Goal: Task Accomplishment & Management: Complete application form

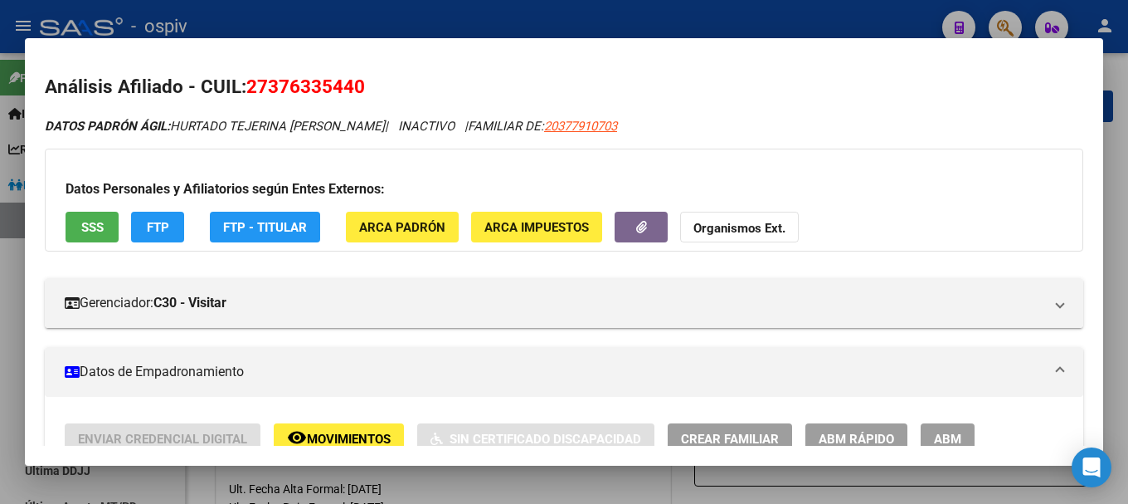
scroll to position [198, 0]
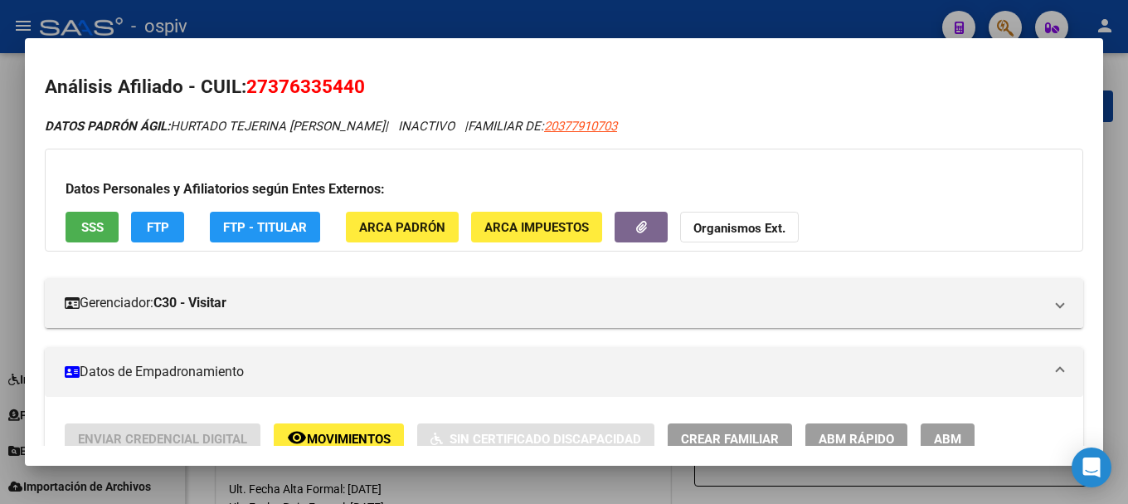
click at [1009, 27] on div at bounding box center [564, 252] width 1128 height 504
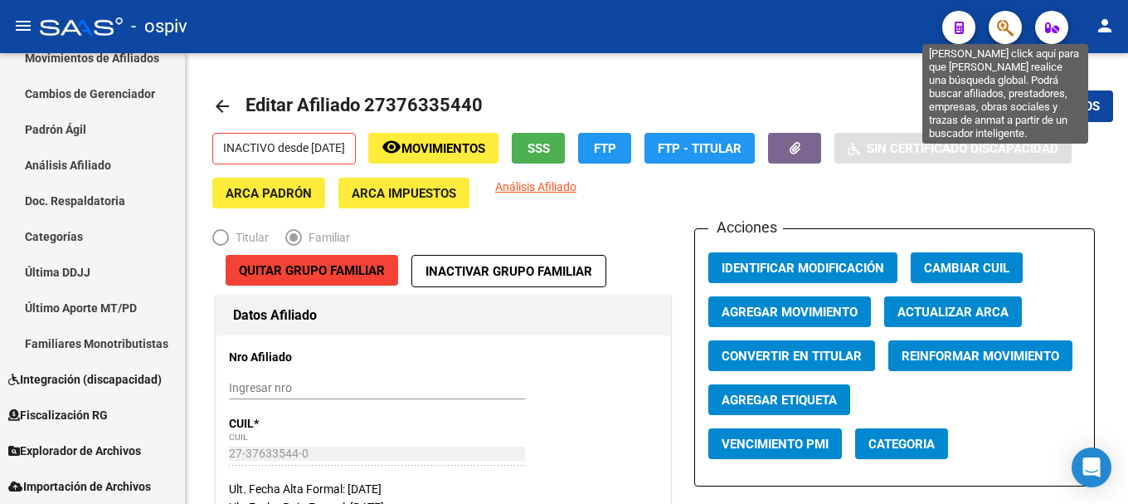
click at [1003, 32] on icon "button" at bounding box center [1005, 27] width 17 height 19
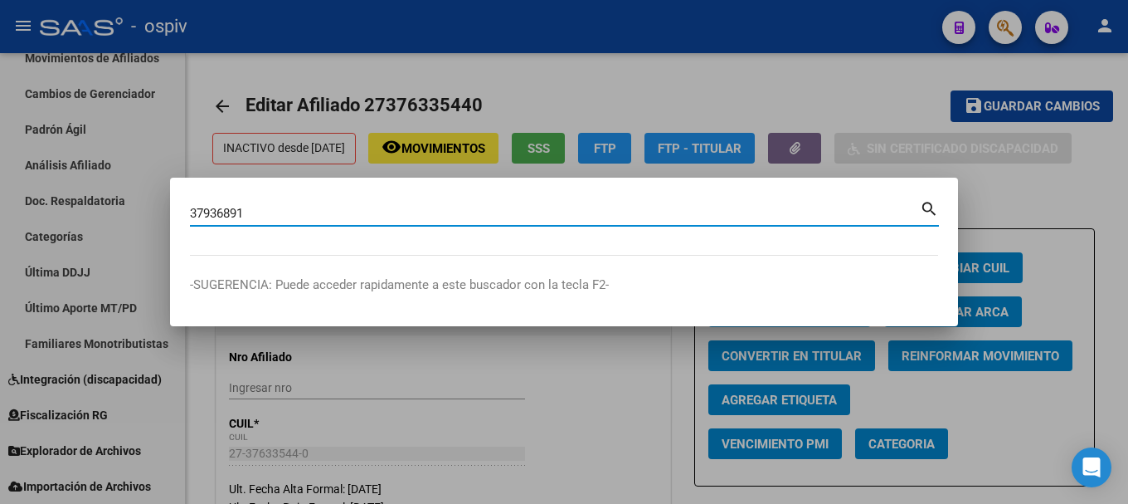
type input "37936891"
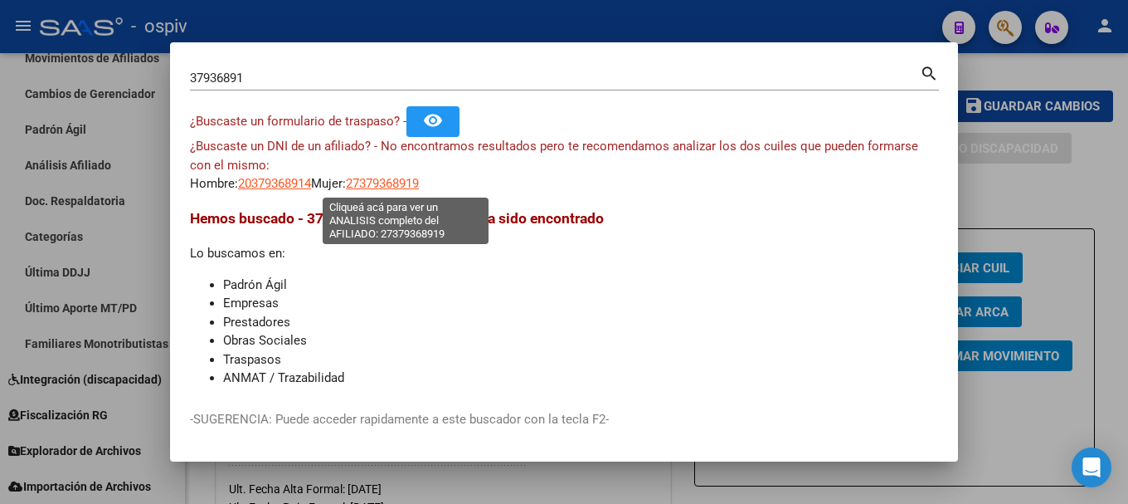
click at [392, 181] on span "27379368919" at bounding box center [382, 183] width 73 height 15
type textarea "27379368919"
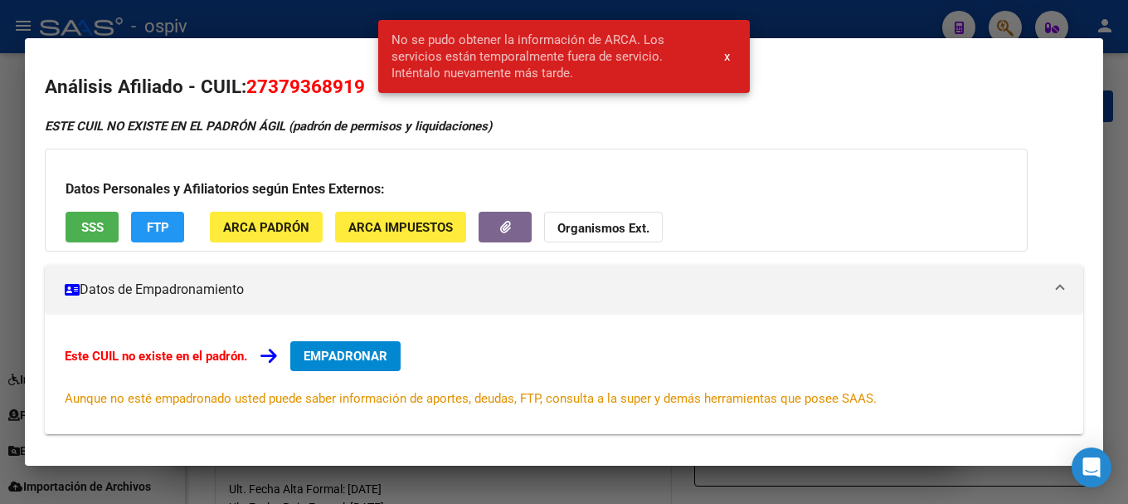
scroll to position [83, 0]
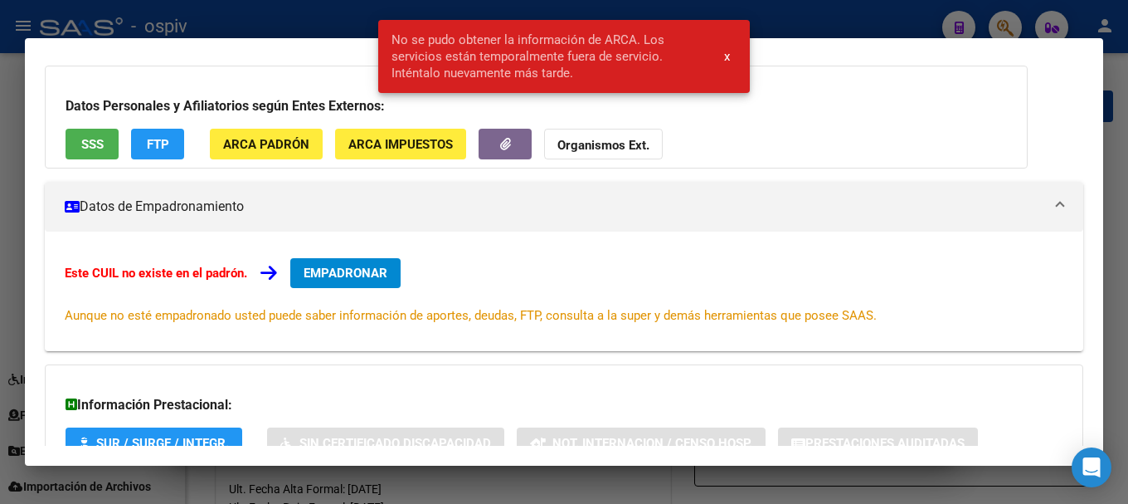
click at [365, 270] on span "EMPADRONAR" at bounding box center [346, 272] width 84 height 15
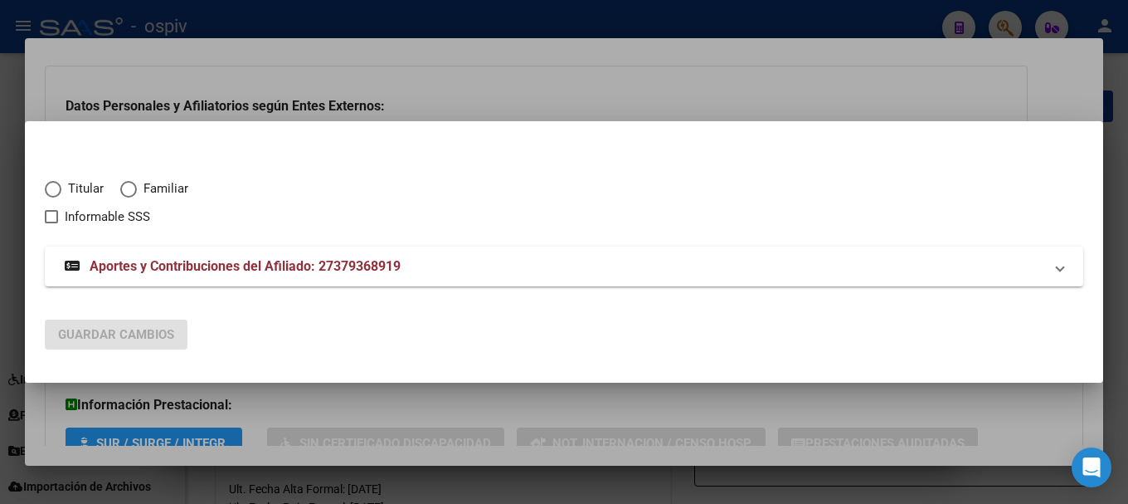
click at [72, 191] on span "Titular" at bounding box center [82, 188] width 42 height 19
click at [61, 191] on input "Titular" at bounding box center [53, 189] width 17 height 17
radio input "true"
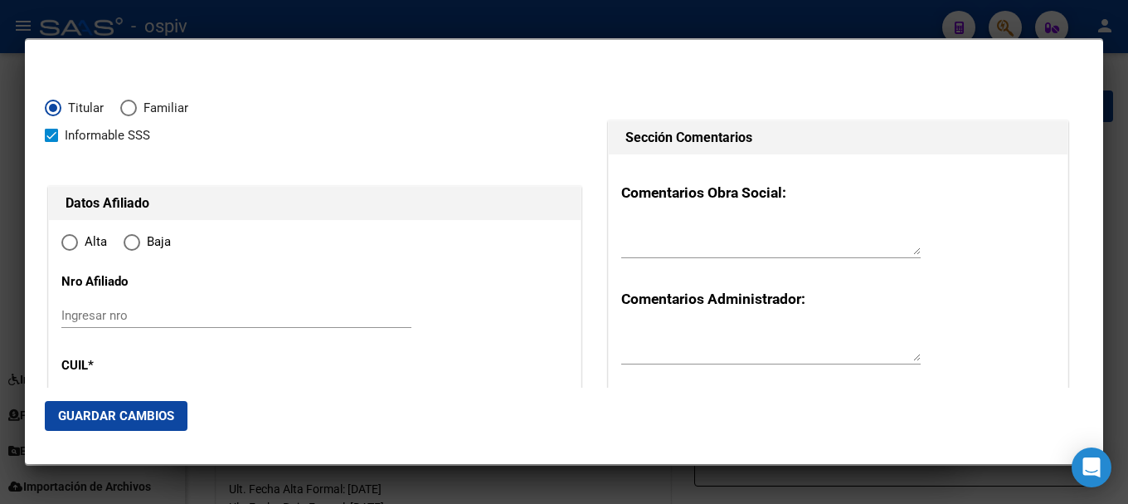
checkbox input "true"
type input "27-37936891-9"
radio input "true"
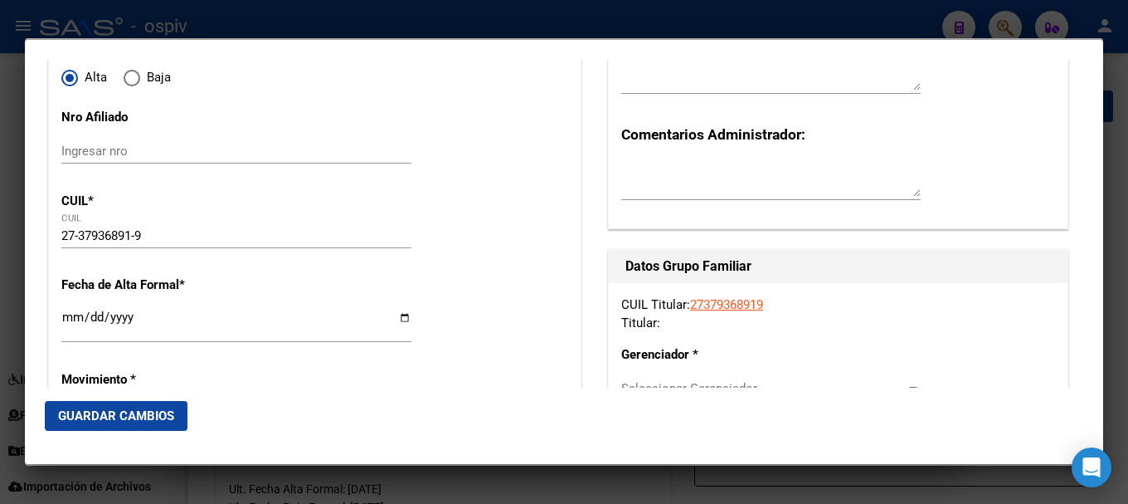
scroll to position [166, 0]
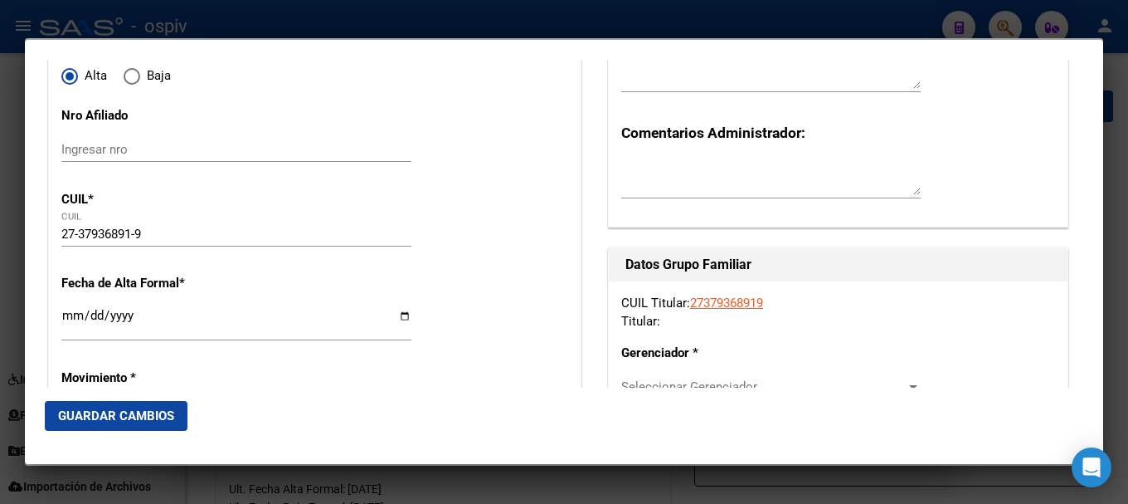
click at [73, 311] on input "Ingresar fecha" at bounding box center [236, 322] width 350 height 27
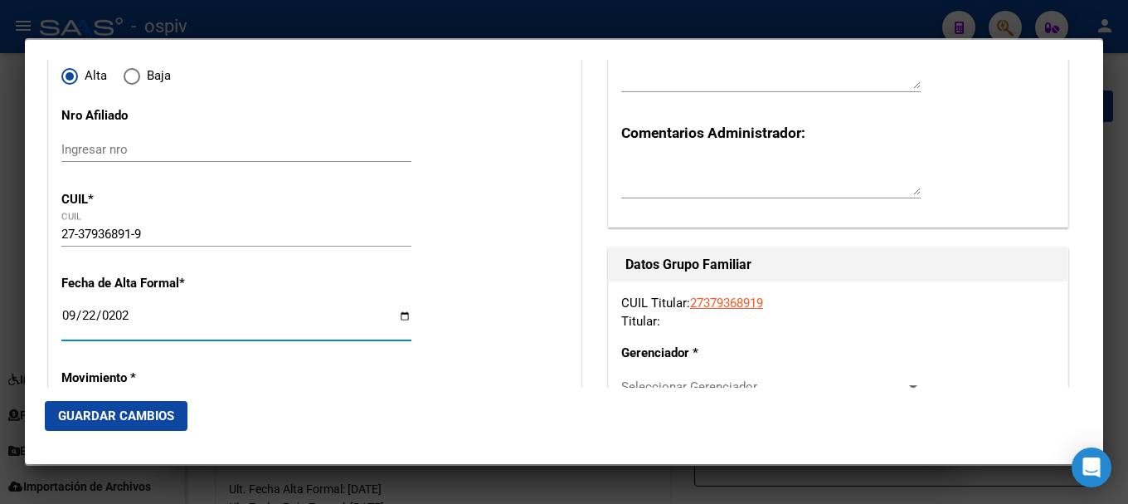
type input "[DATE]"
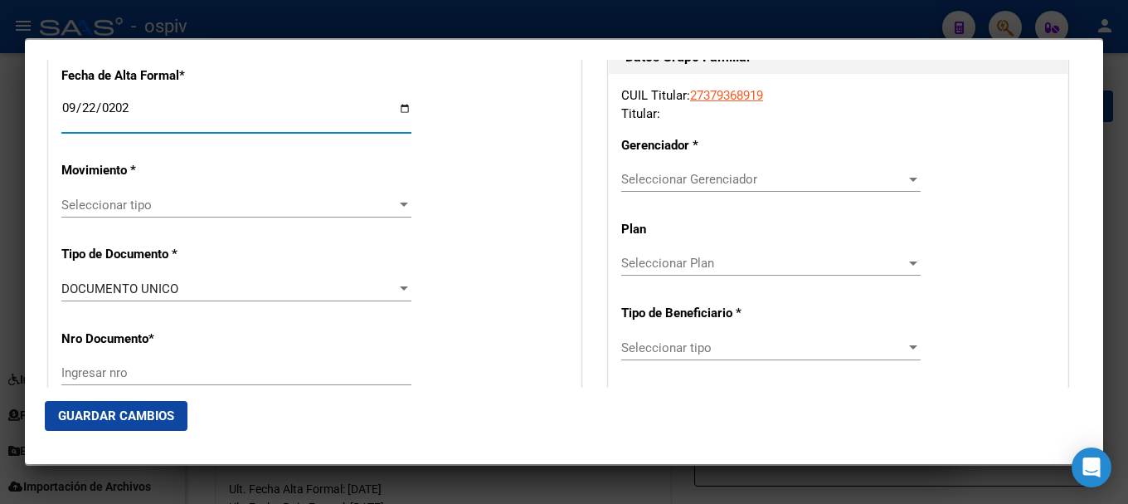
scroll to position [415, 0]
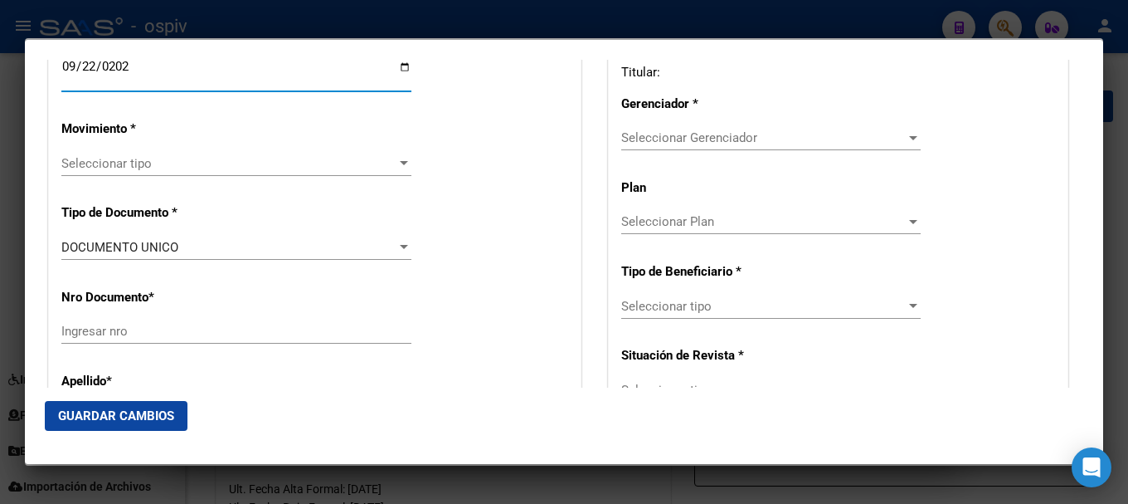
click at [130, 173] on div "Seleccionar tipo Seleccionar tipo" at bounding box center [236, 163] width 350 height 25
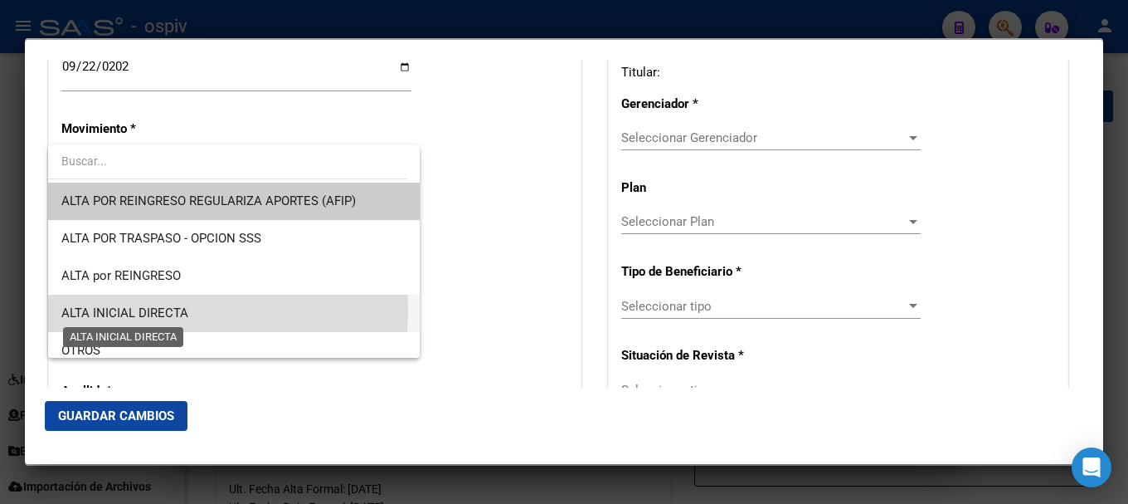
click at [128, 310] on span "ALTA INICIAL DIRECTA" at bounding box center [124, 312] width 127 height 15
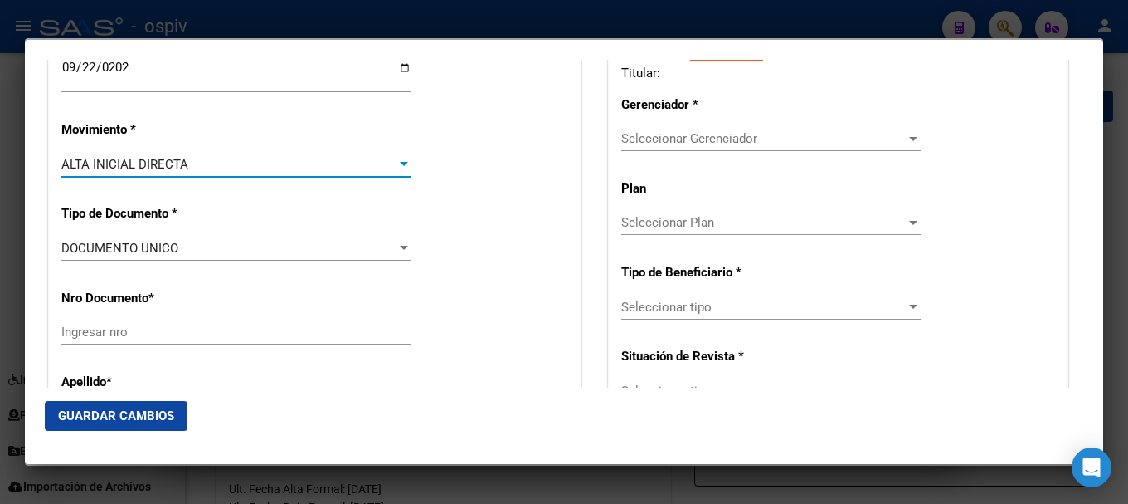
scroll to position [249, 0]
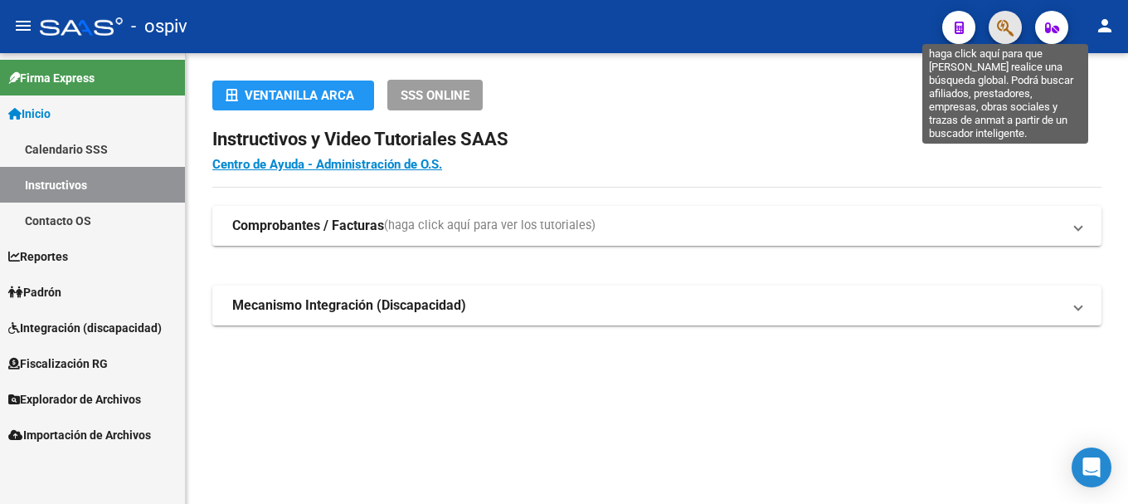
click at [1003, 22] on icon "button" at bounding box center [1005, 27] width 17 height 19
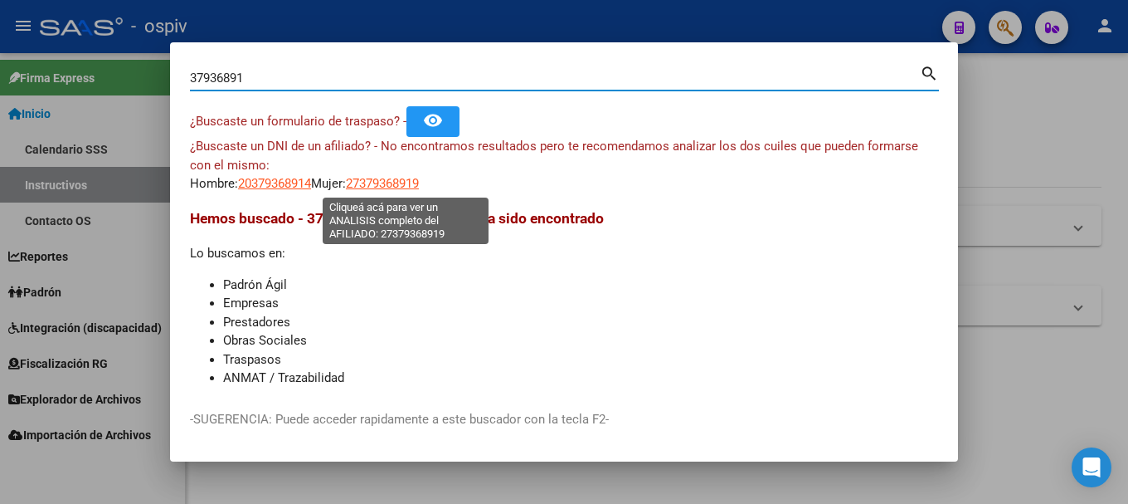
click at [391, 179] on span "27379368919" at bounding box center [382, 183] width 73 height 15
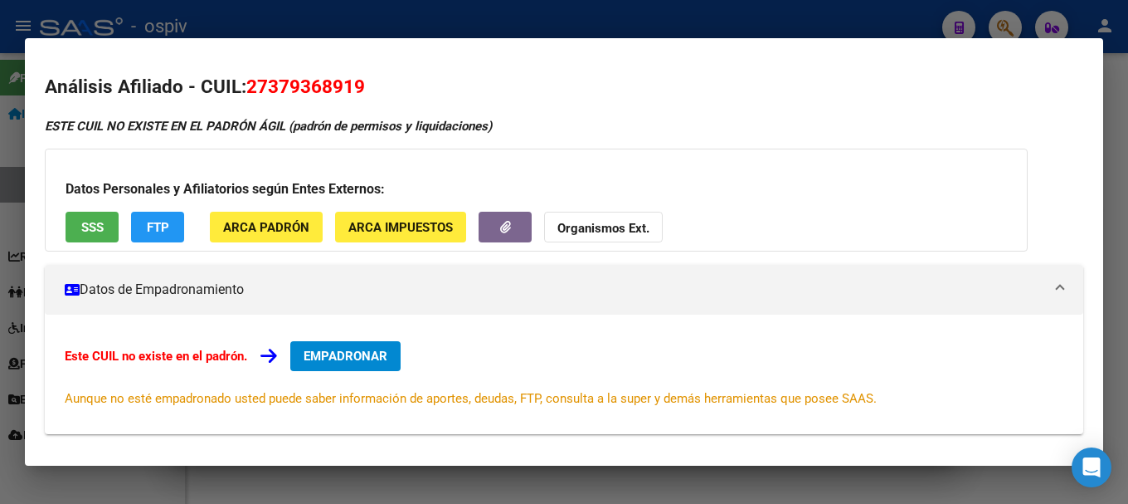
click at [1008, 28] on div at bounding box center [564, 252] width 1128 height 504
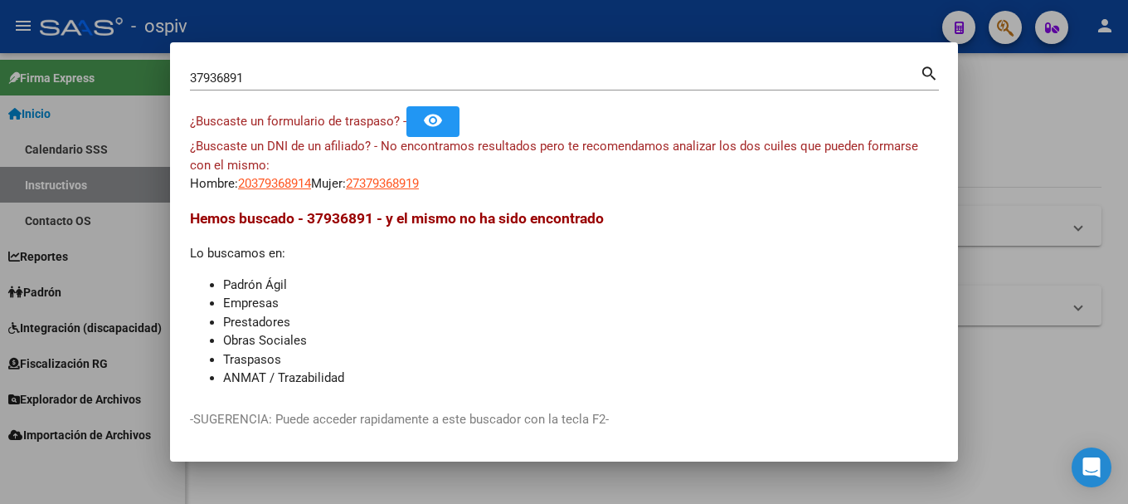
drag, startPoint x: 80, startPoint y: 59, endPoint x: 54, endPoint y: 55, distance: 26.1
click at [54, 55] on div "37936891 Buscar (apellido, dni, cuil, nro traspaso, cuit, obra social) search ¿…" at bounding box center [564, 252] width 1128 height 504
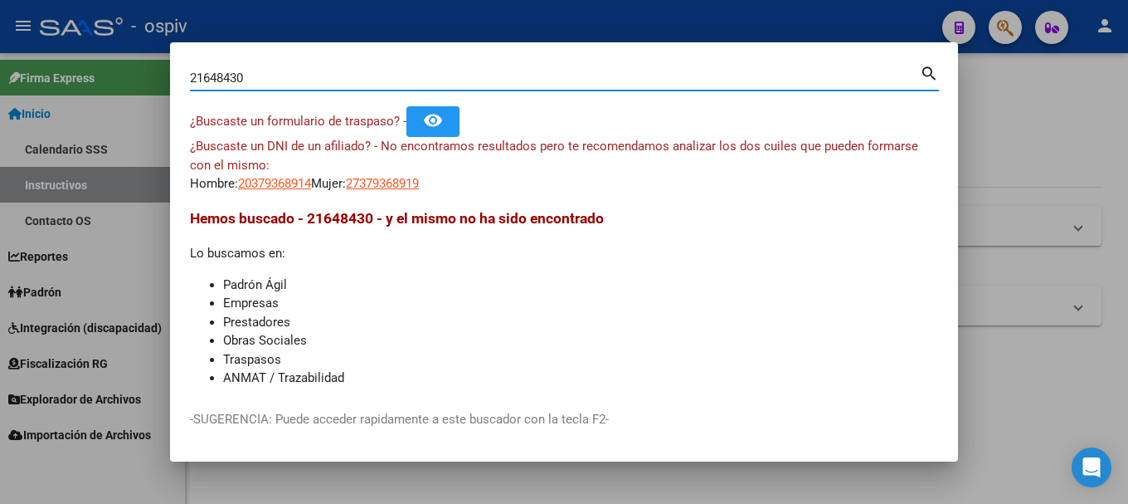
type input "21648430"
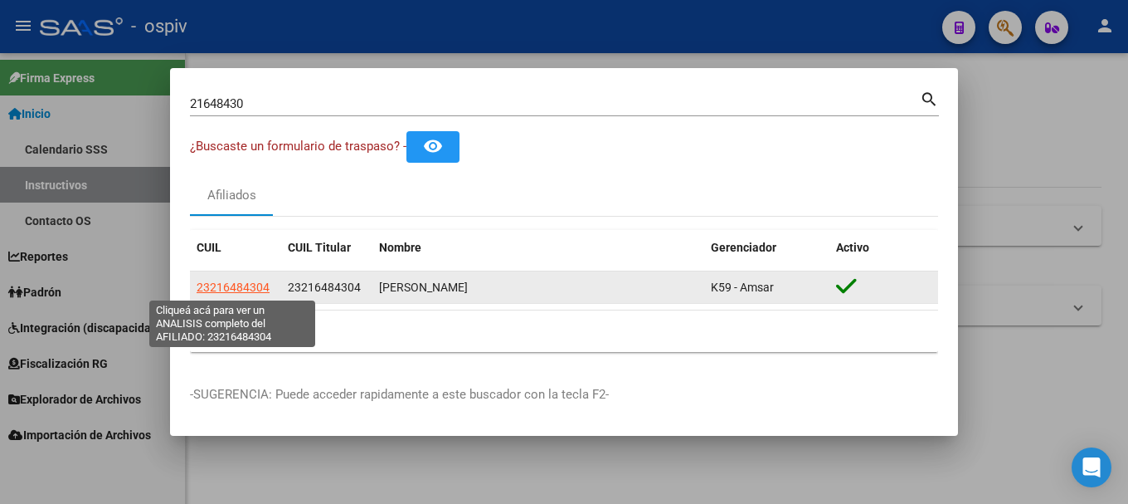
click at [229, 282] on span "23216484304" at bounding box center [233, 286] width 73 height 13
type textarea "23216484304"
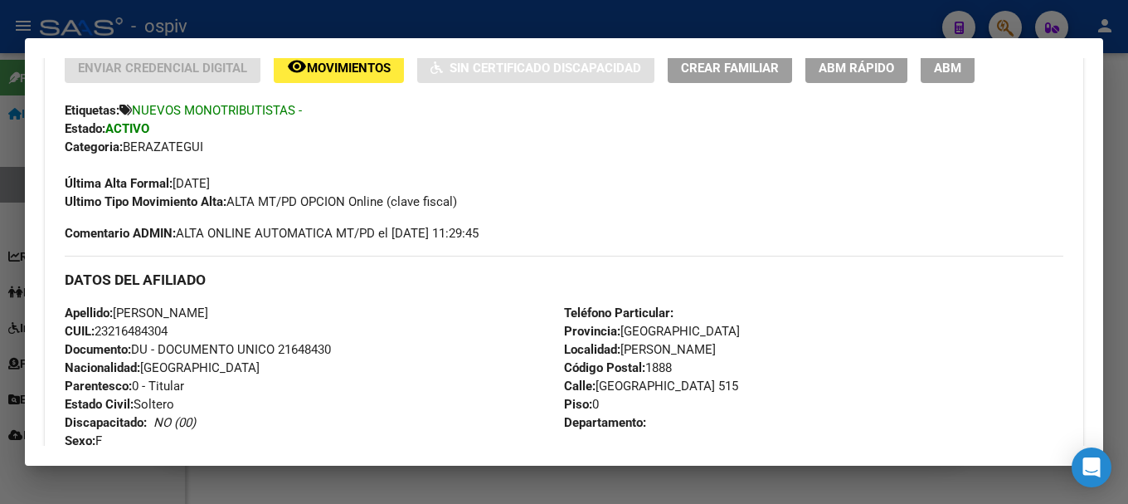
scroll to position [332, 0]
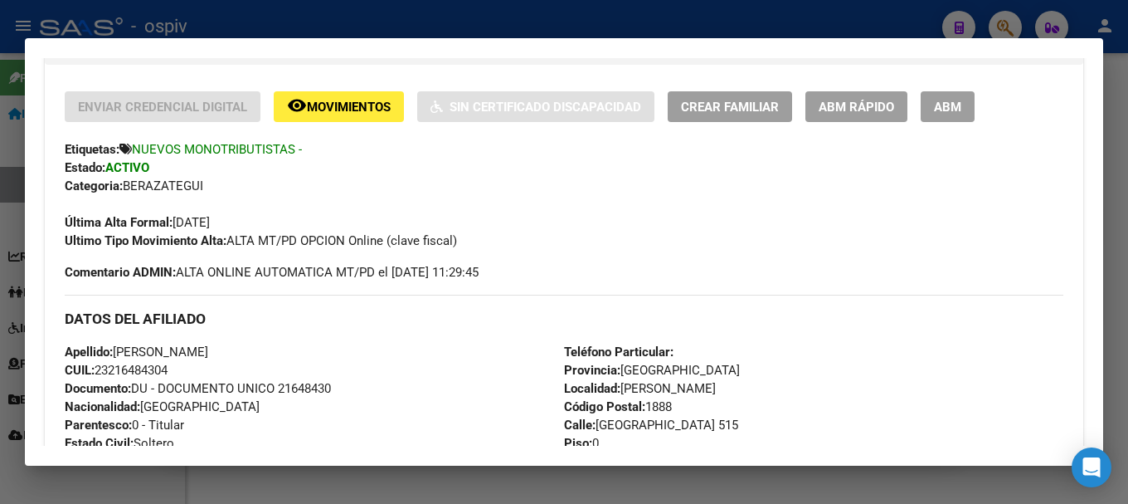
click at [994, 19] on div at bounding box center [564, 252] width 1128 height 504
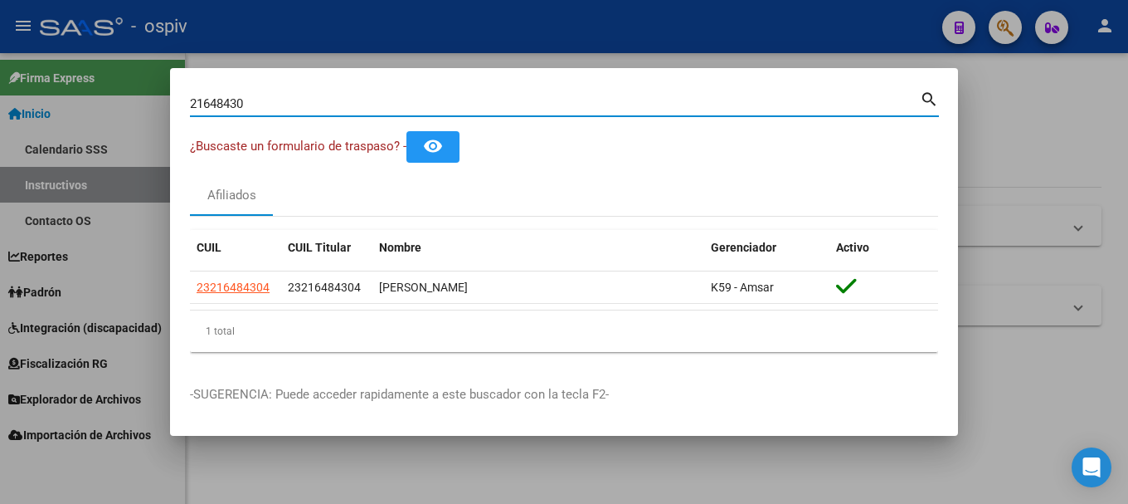
drag, startPoint x: 111, startPoint y: 71, endPoint x: 69, endPoint y: 65, distance: 42.7
click at [69, 65] on div "21648430 Buscar (apellido, dni, cuil, nro traspaso, cuit, obra social) search ¿…" at bounding box center [564, 252] width 1128 height 504
type input "23773319"
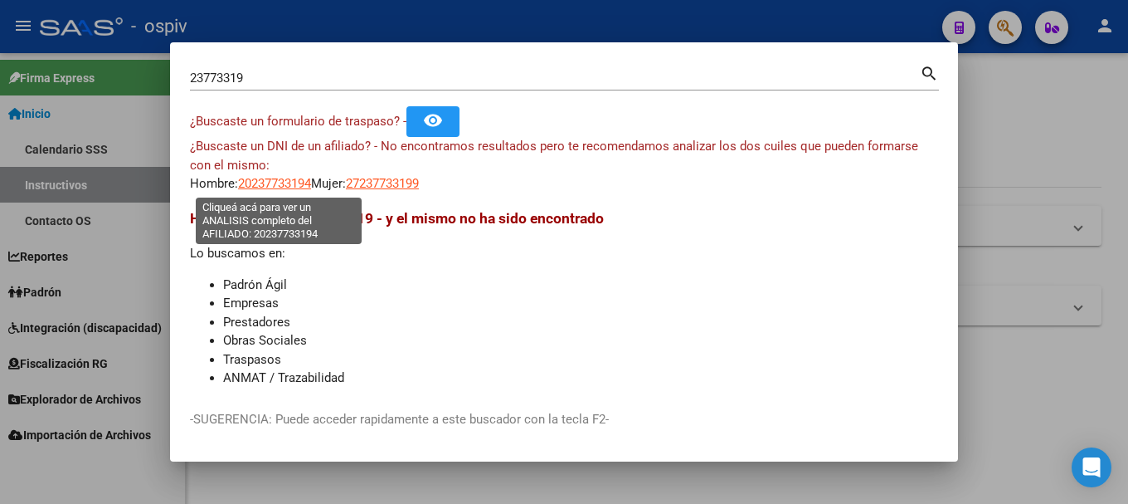
click at [281, 180] on span "20237733194" at bounding box center [274, 183] width 73 height 15
type textarea "20237733194"
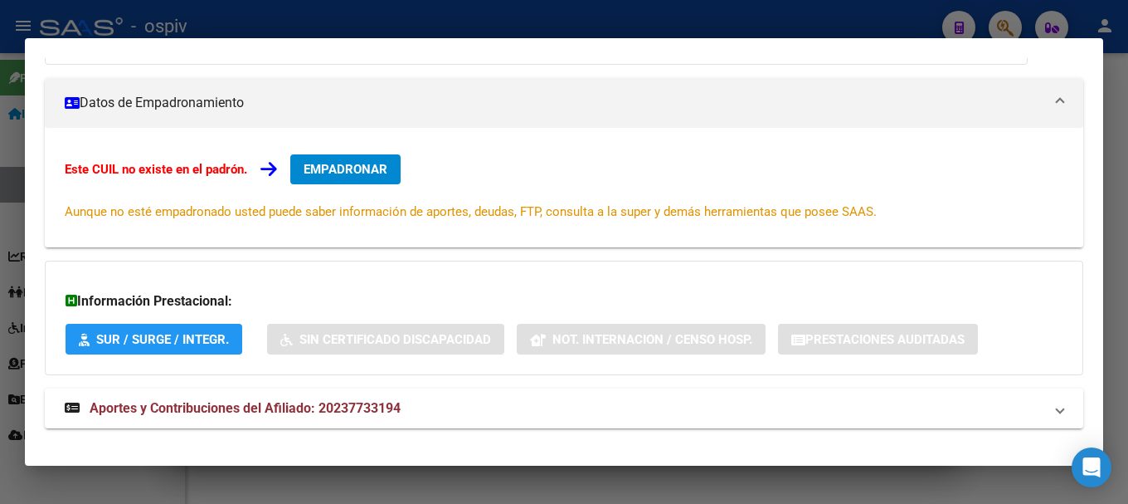
scroll to position [229, 0]
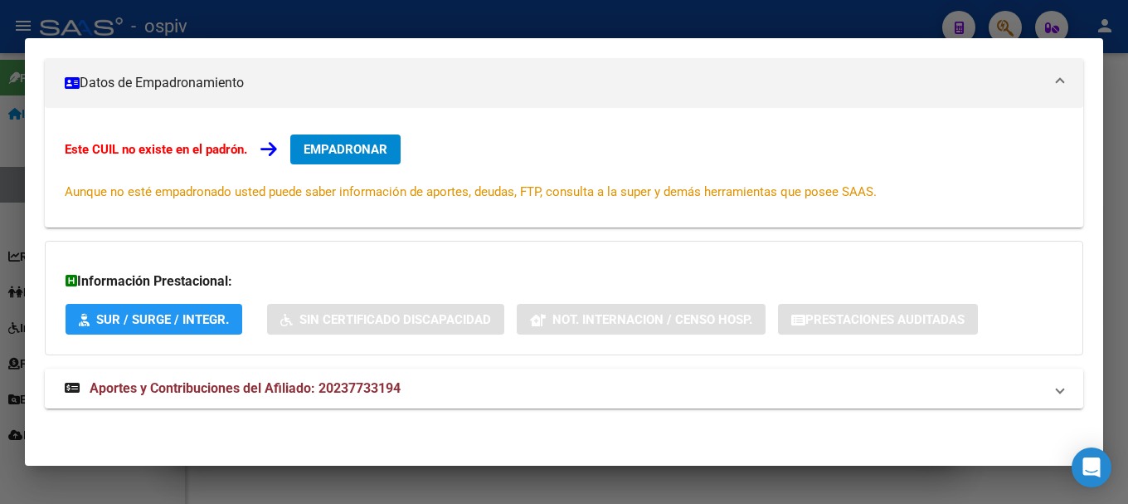
click at [232, 386] on span "Aportes y Contribuciones del Afiliado: 20237733194" at bounding box center [245, 388] width 311 height 16
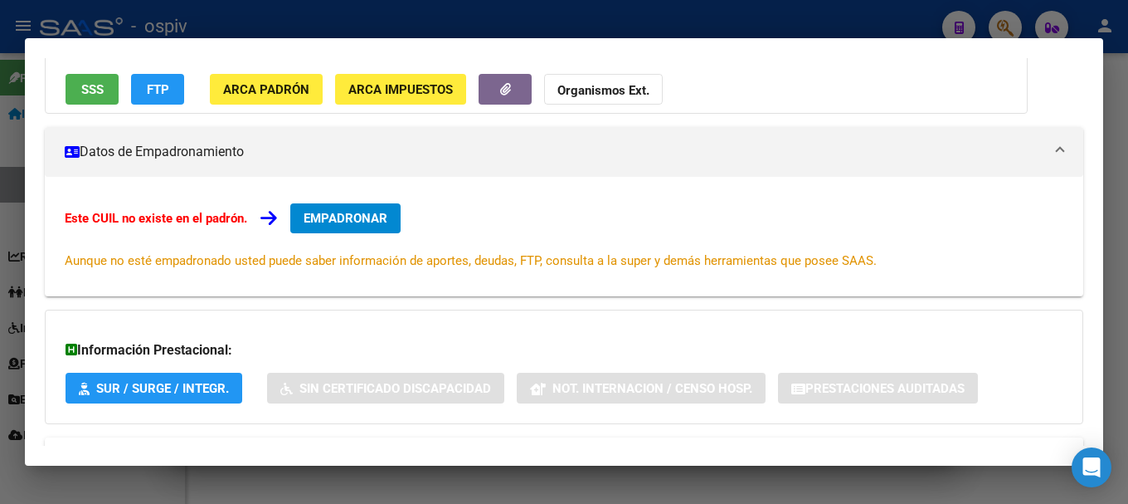
scroll to position [0, 0]
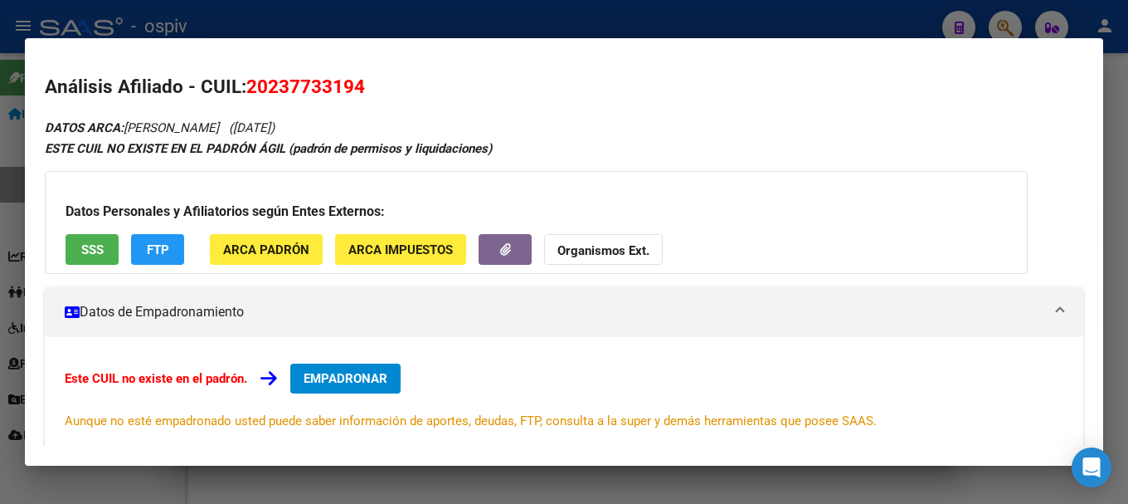
click at [157, 235] on button "FTP" at bounding box center [157, 249] width 53 height 31
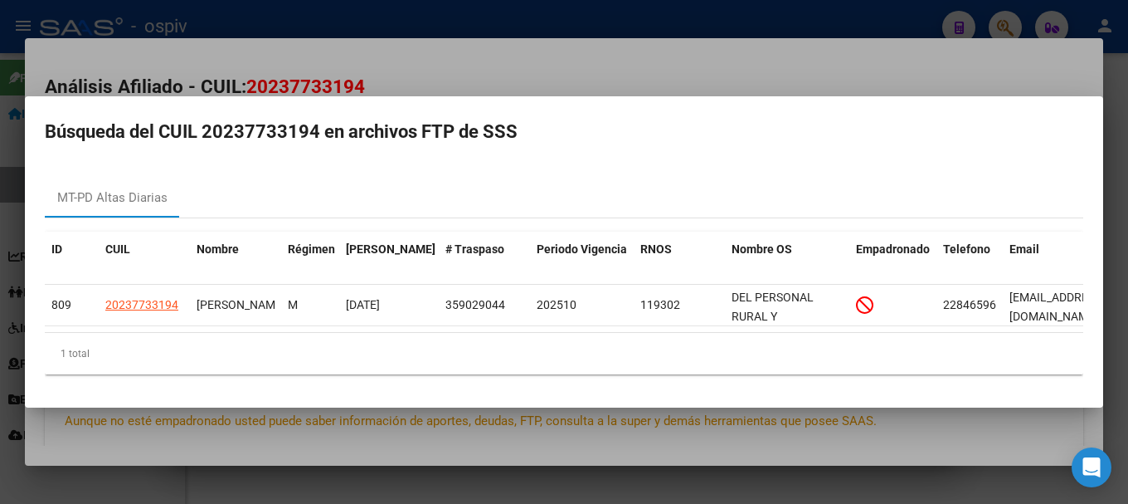
click at [1, 253] on div at bounding box center [564, 252] width 1128 height 504
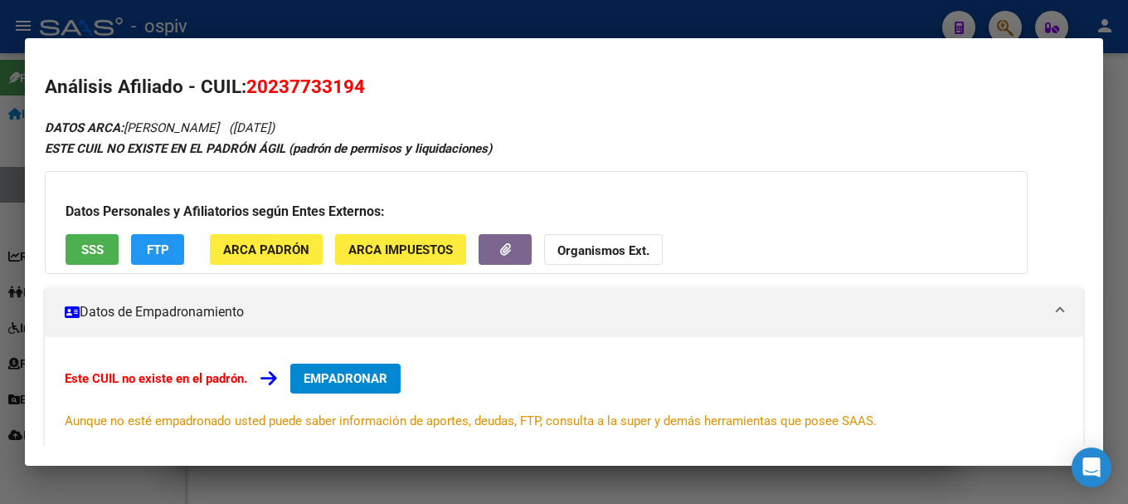
drag, startPoint x: 1007, startPoint y: 25, endPoint x: 521, endPoint y: 71, distance: 488.4
click at [1004, 26] on div at bounding box center [564, 252] width 1128 height 504
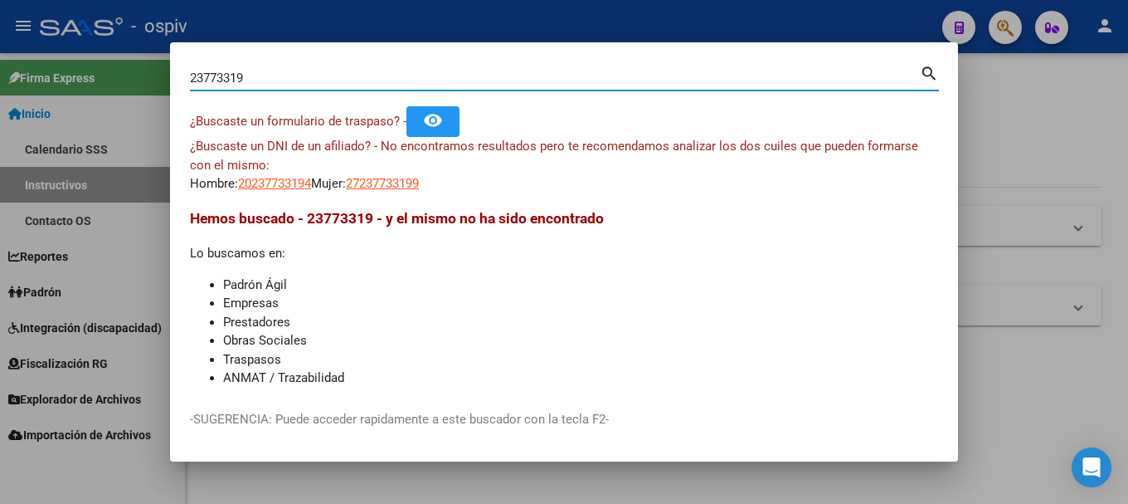
drag, startPoint x: 269, startPoint y: 84, endPoint x: 100, endPoint y: 77, distance: 169.4
click at [101, 74] on div "23773319 Buscar (apellido, dni, cuil, nro traspaso, cuit, obra social) search ¿…" at bounding box center [564, 252] width 1128 height 504
type input "17019865"
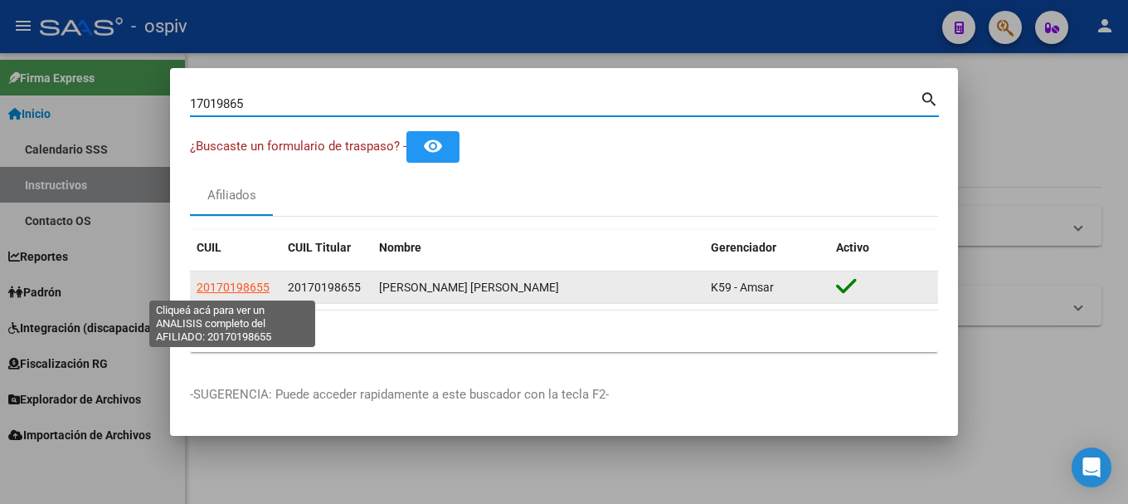
click at [256, 283] on span "20170198655" at bounding box center [233, 286] width 73 height 13
type textarea "20170198655"
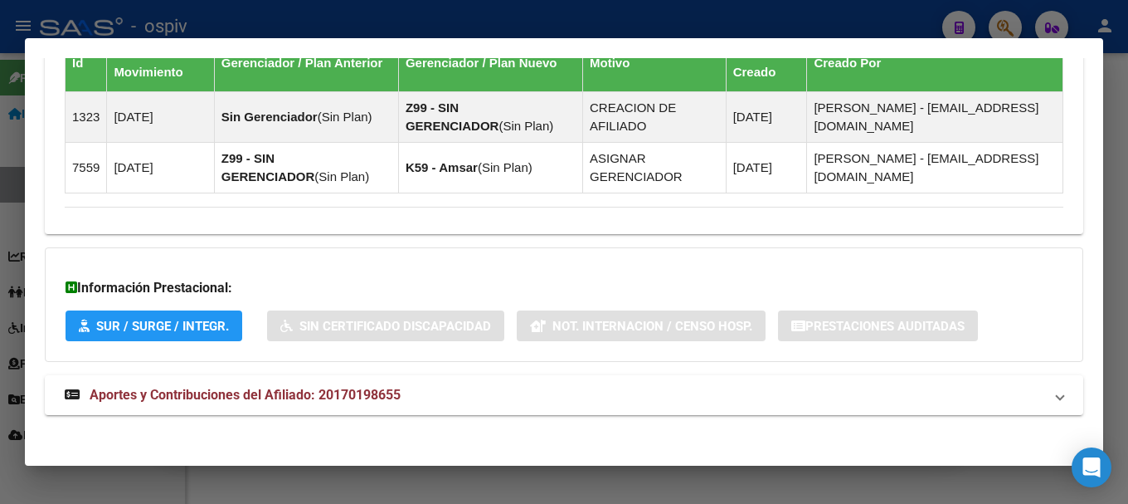
scroll to position [1050, 0]
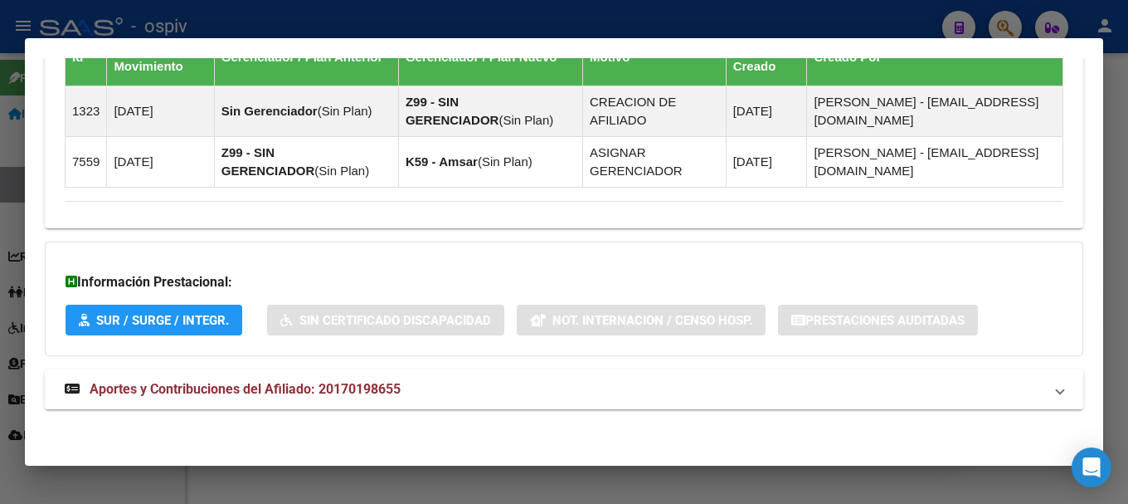
click at [358, 393] on span "Aportes y Contribuciones del Afiliado: 20170198655" at bounding box center [245, 389] width 311 height 16
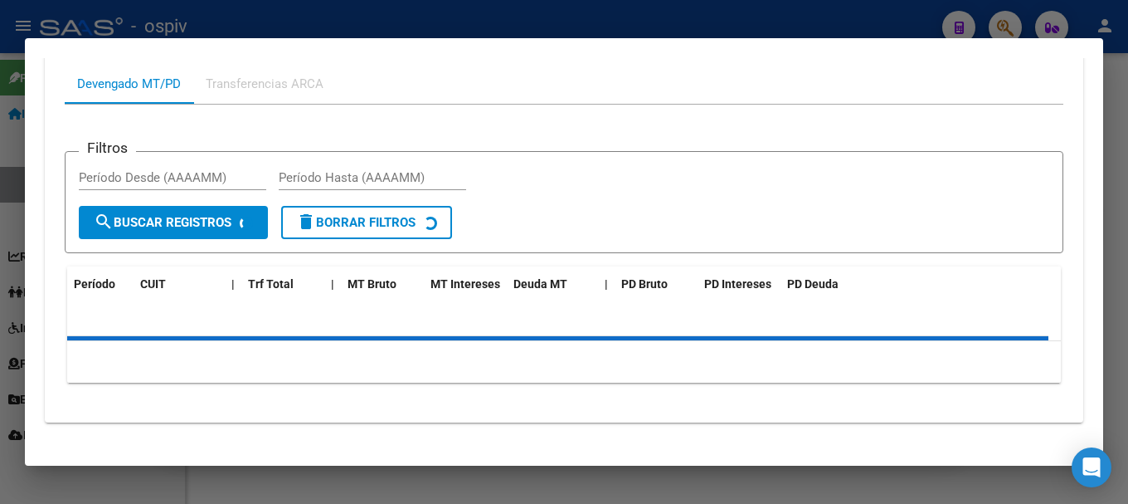
scroll to position [1491, 0]
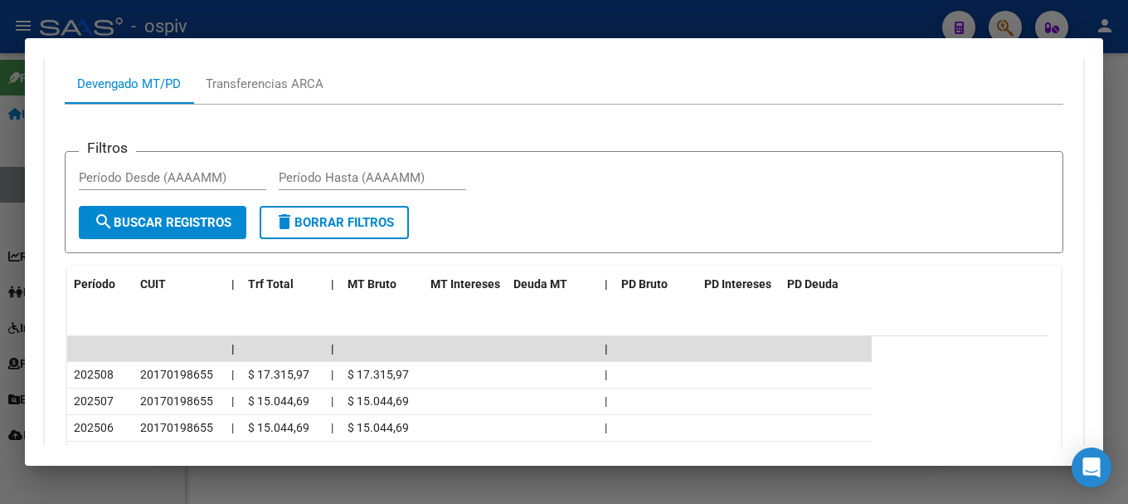
click at [1001, 24] on div at bounding box center [564, 252] width 1128 height 504
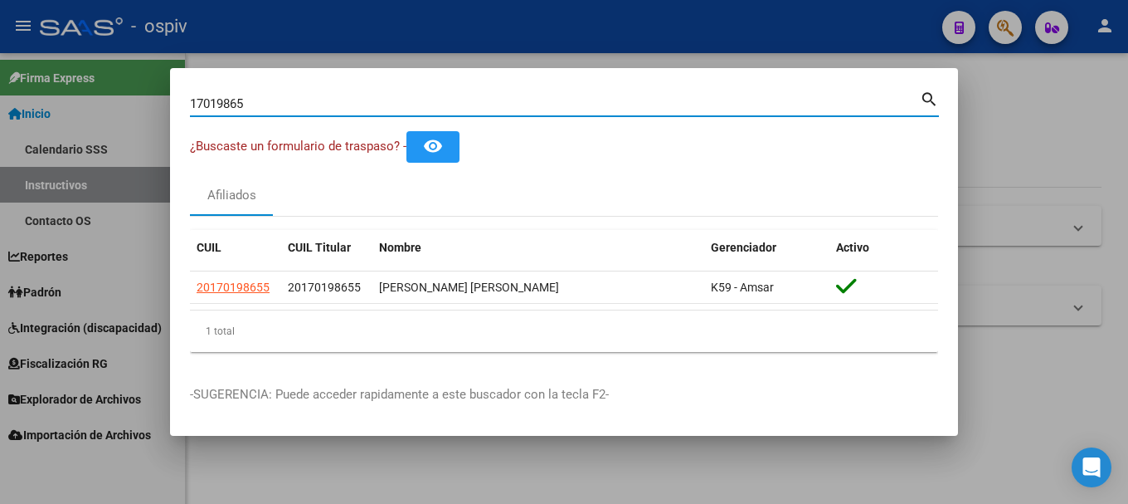
drag, startPoint x: 298, startPoint y: 103, endPoint x: 83, endPoint y: 61, distance: 219.0
click at [83, 61] on div "17019865 Buscar (apellido, dni, cuil, nro traspaso, cuit, obra social) search ¿…" at bounding box center [564, 252] width 1128 height 504
type input "43310776"
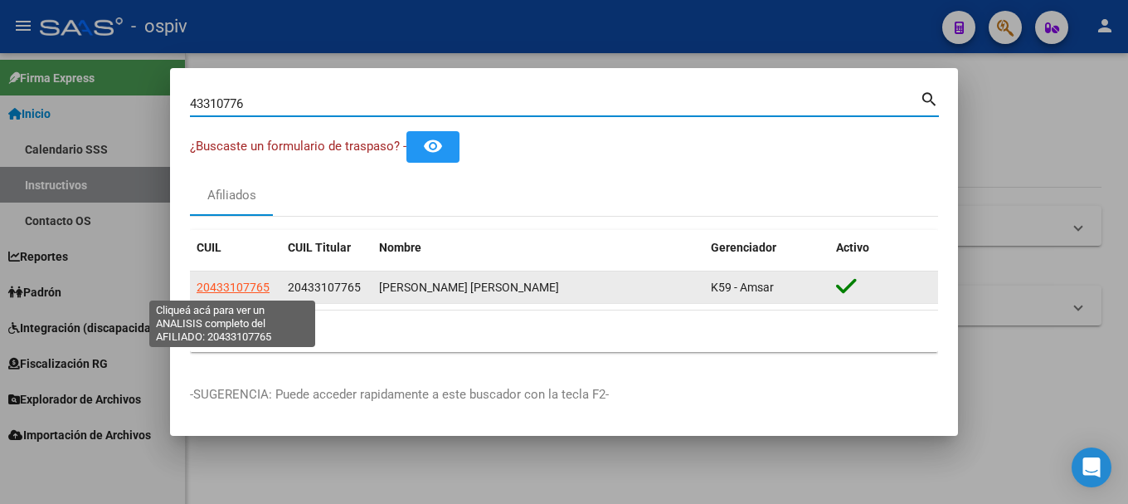
click at [251, 294] on span "20433107765" at bounding box center [233, 286] width 73 height 13
type textarea "20433107765"
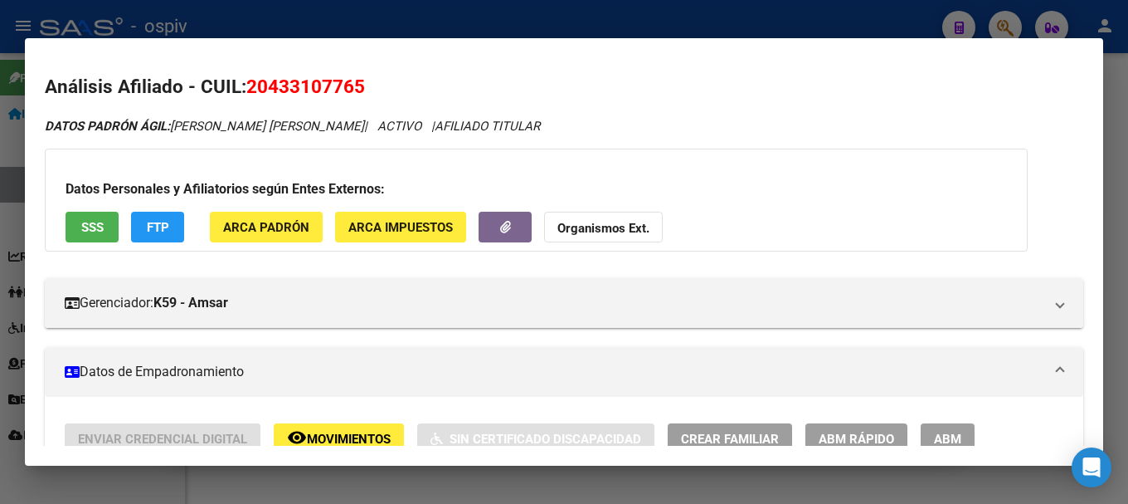
scroll to position [249, 0]
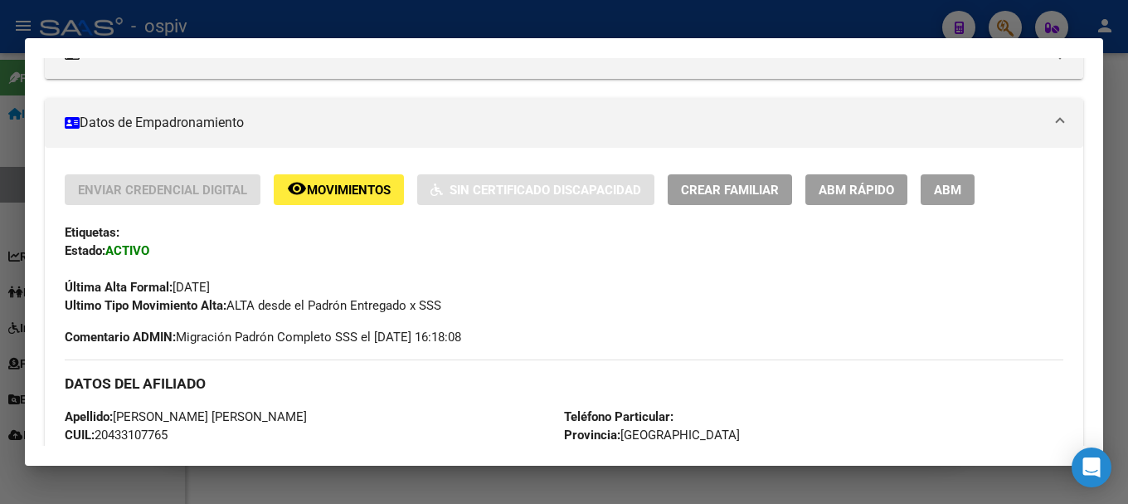
drag, startPoint x: 948, startPoint y: 186, endPoint x: 767, endPoint y: 242, distance: 189.5
click at [947, 186] on span "ABM" at bounding box center [947, 190] width 27 height 15
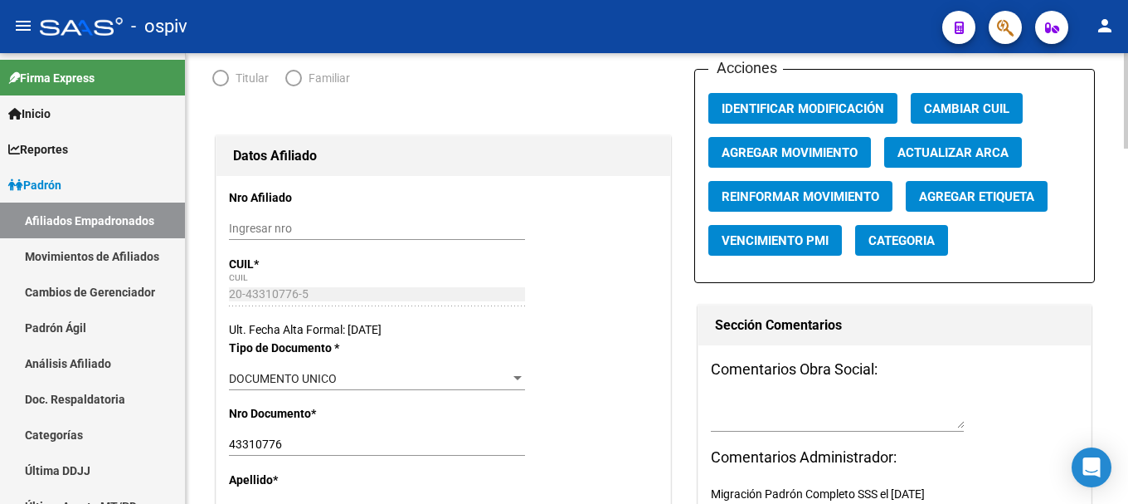
radio input "true"
type input "20-43310776-5"
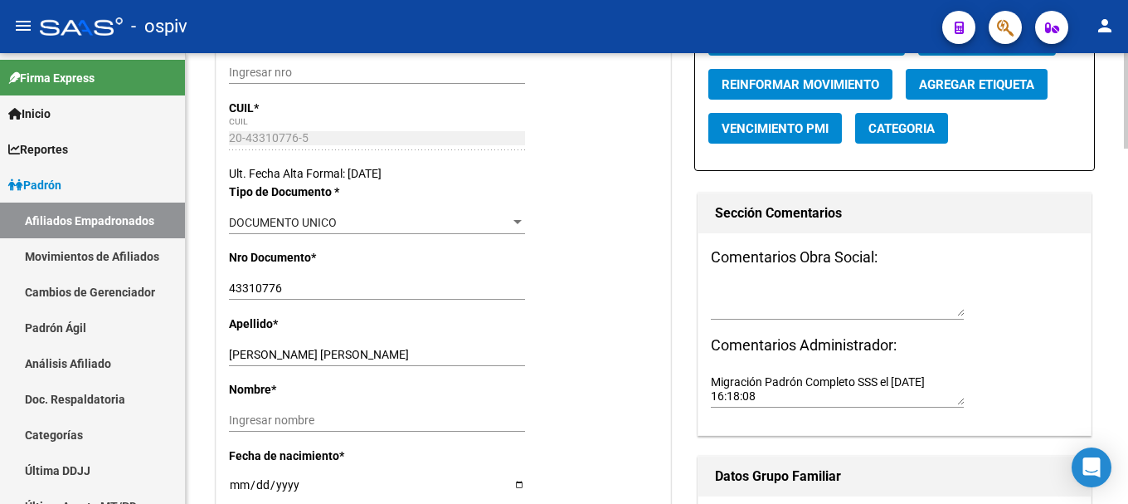
scroll to position [408, 0]
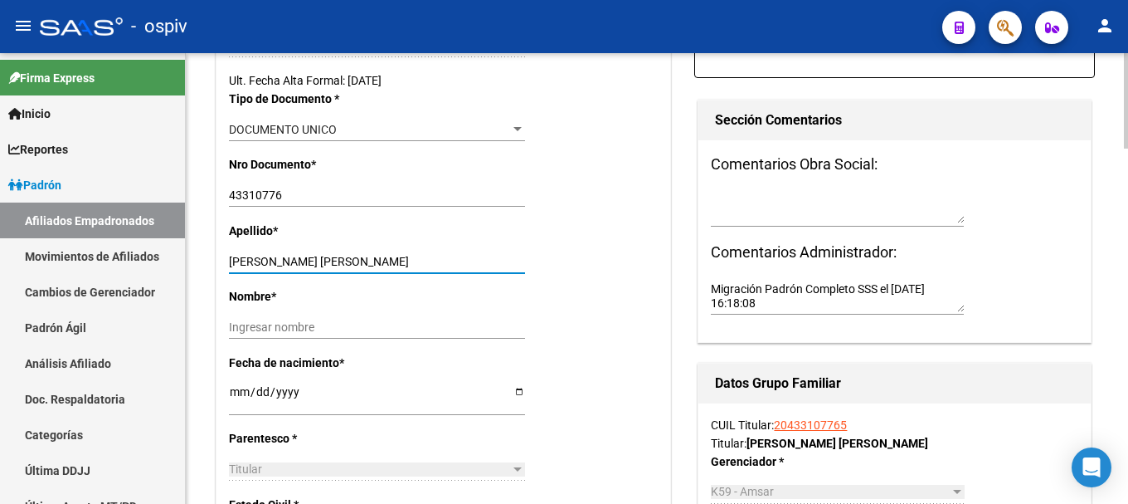
drag, startPoint x: 324, startPoint y: 260, endPoint x: 469, endPoint y: 255, distance: 145.3
click at [469, 255] on input "GOMEZ PEREYRA NICOLAS FEDERICO" at bounding box center [377, 262] width 296 height 14
type input "GOMEZ PEREYRA"
click at [341, 334] on input "Ingresar nombre" at bounding box center [377, 327] width 296 height 14
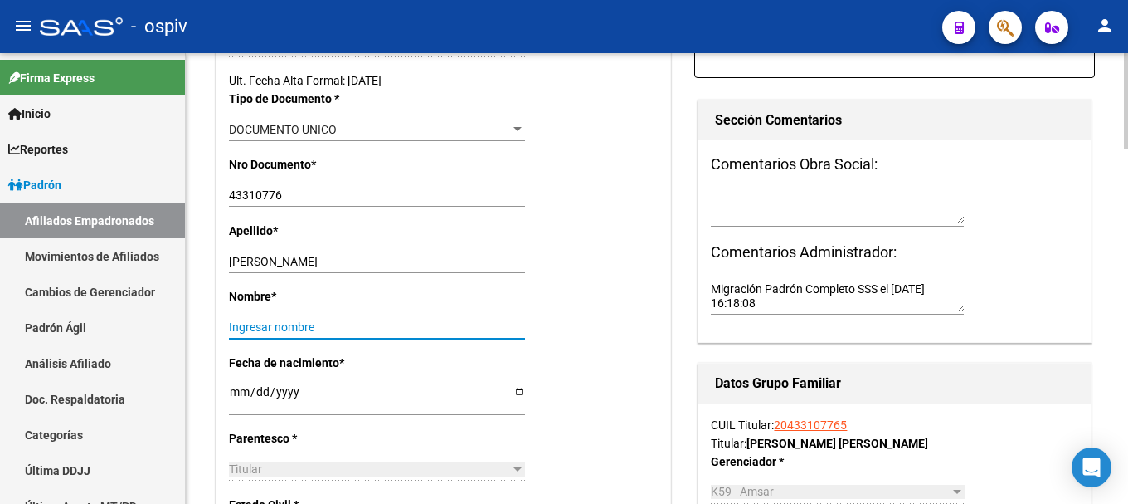
paste input "NICOLAS FEDERICO"
type input "NICOLAS FEDERICO"
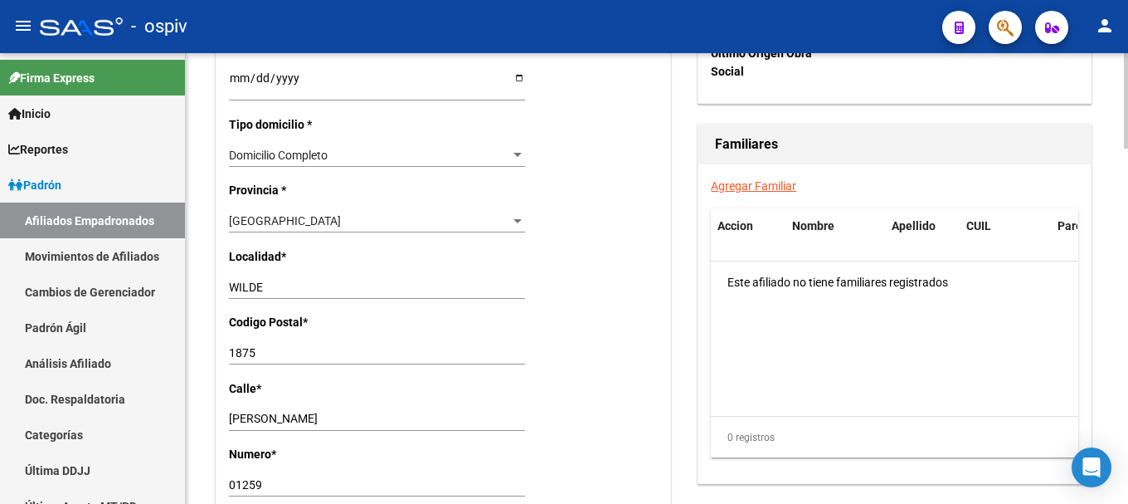
scroll to position [1155, 0]
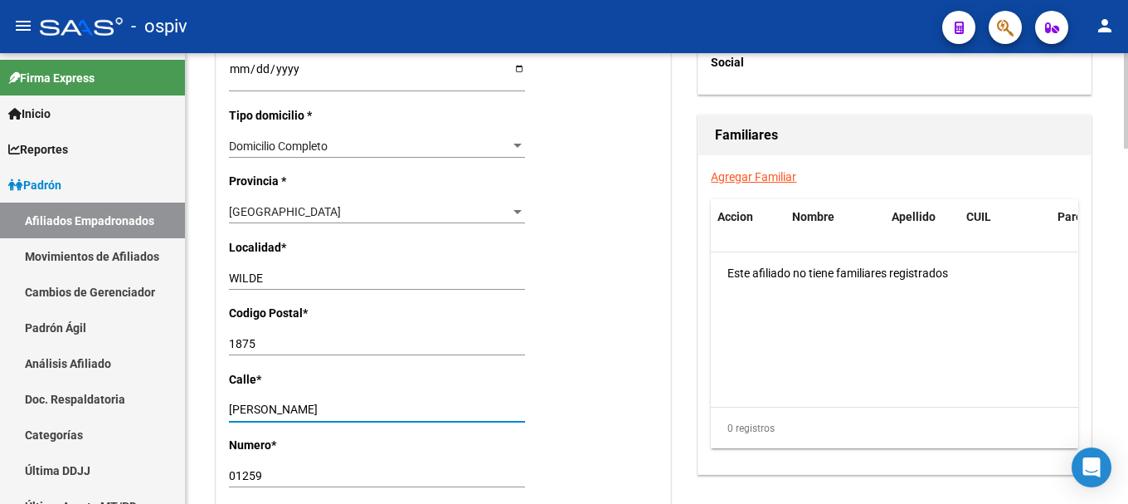
drag, startPoint x: 304, startPoint y: 405, endPoint x: 222, endPoint y: 397, distance: 83.4
click at [222, 397] on div "Nro Afiliado Ingresar nro CUIL * 20-43310776-5 CUIL ARCA Padrón Ult. Fecha Alta…" at bounding box center [444, 45] width 454 height 1730
type input "m"
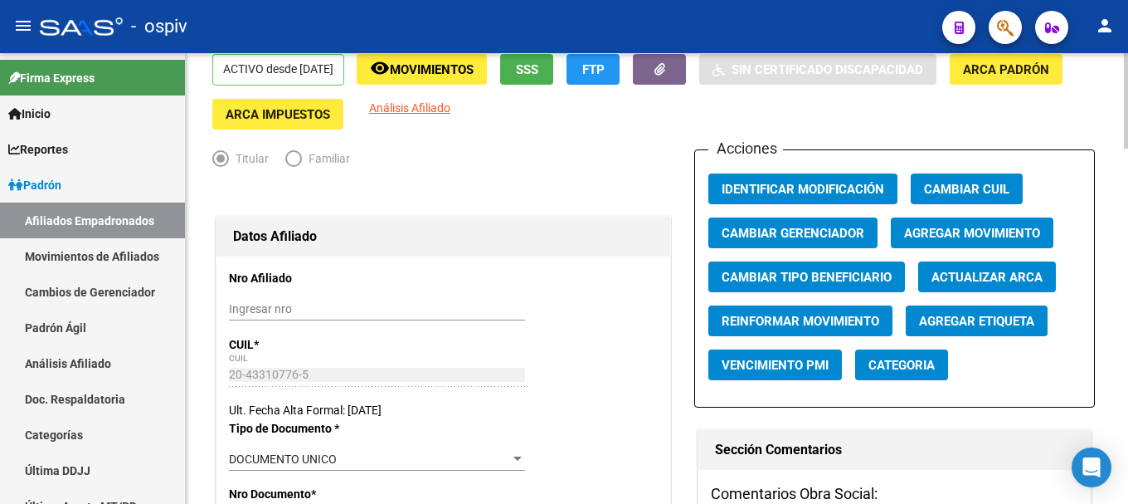
scroll to position [0, 0]
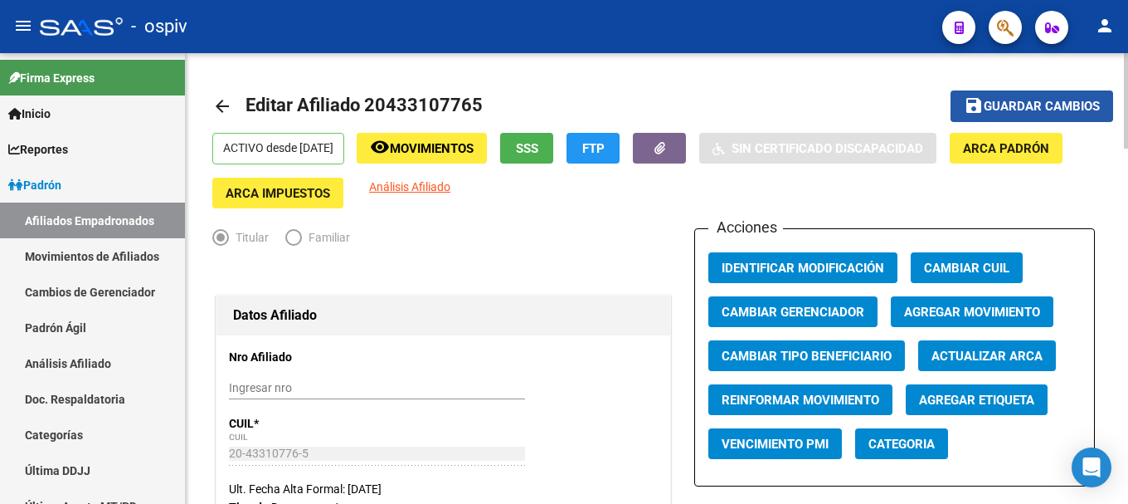
click at [1051, 108] on span "Guardar cambios" at bounding box center [1042, 107] width 116 height 15
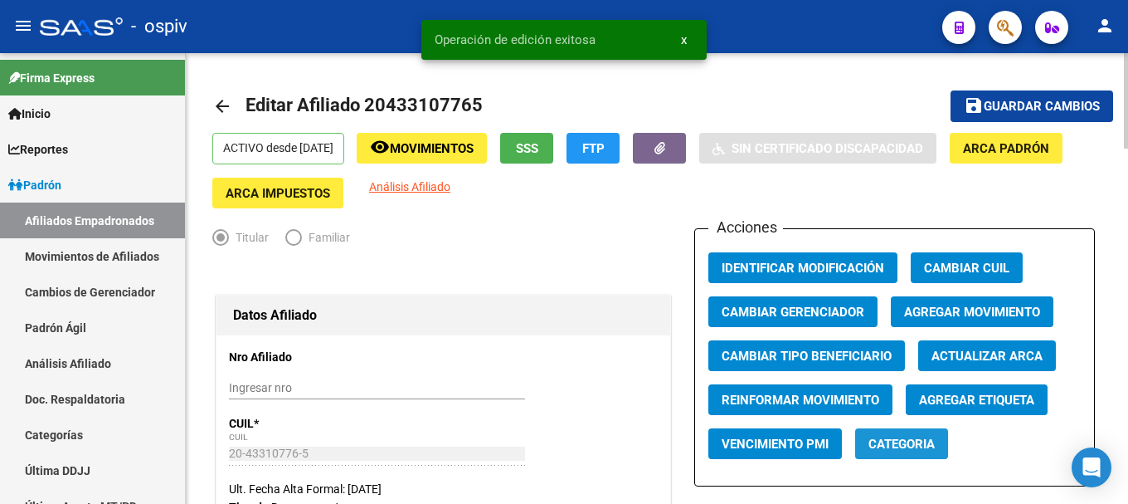
click at [899, 455] on button "Categoria" at bounding box center [901, 443] width 93 height 31
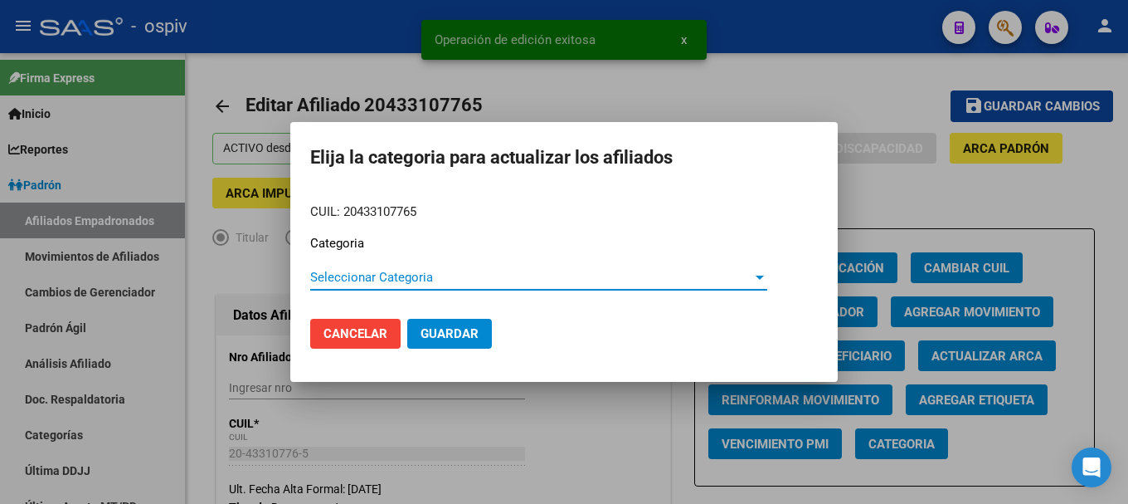
click at [343, 273] on span "Seleccionar Categoria" at bounding box center [531, 277] width 442 height 15
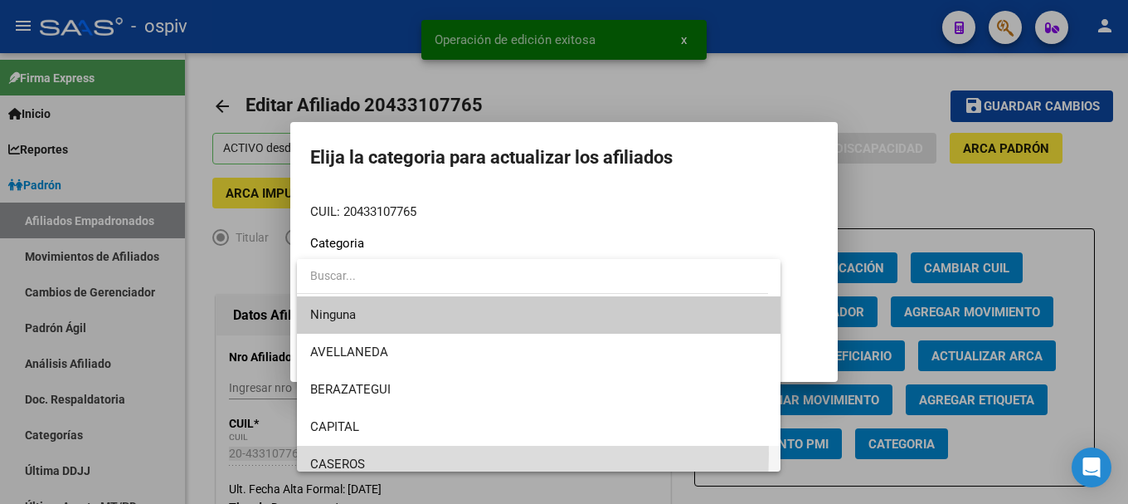
click at [328, 454] on span "CASEROS" at bounding box center [538, 464] width 457 height 37
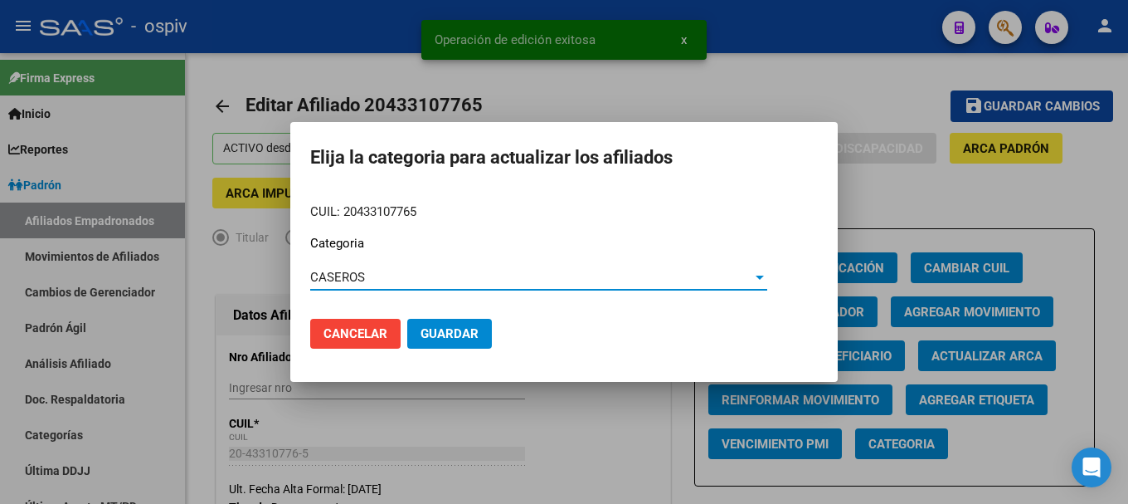
click at [436, 319] on button "Guardar" at bounding box center [449, 334] width 85 height 30
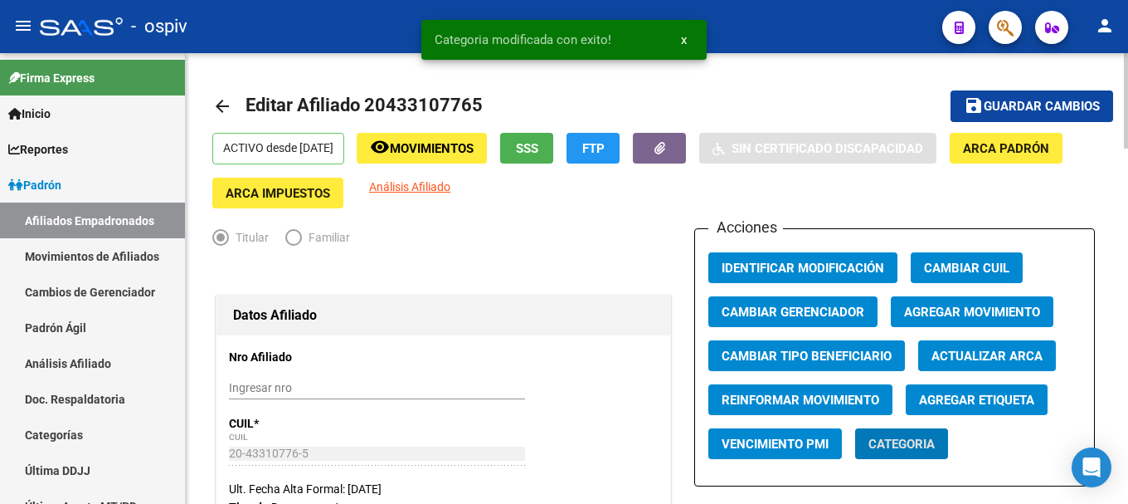
click at [975, 401] on span "Agregar Etiqueta" at bounding box center [976, 399] width 115 height 15
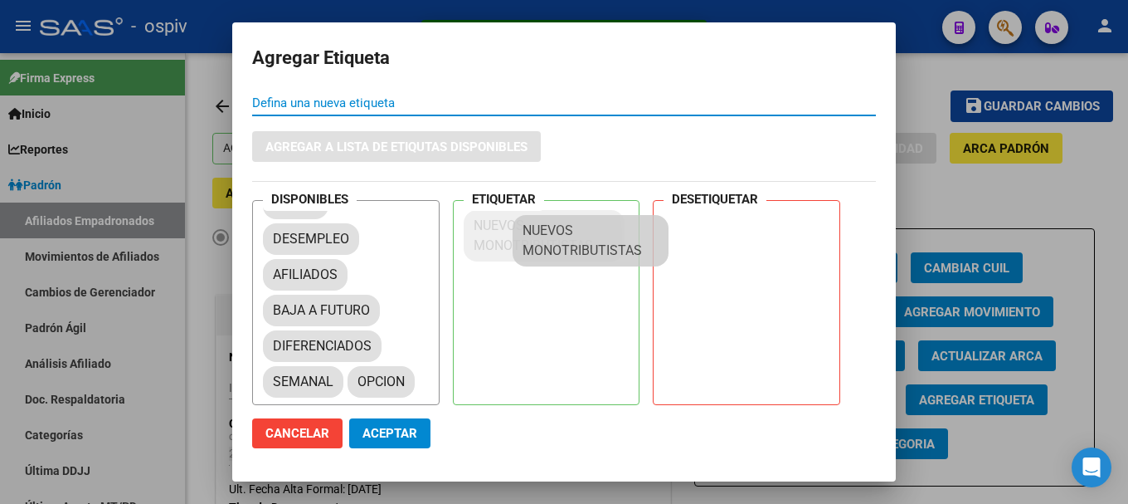
scroll to position [22, 0]
drag, startPoint x: 306, startPoint y: 373, endPoint x: 563, endPoint y: 236, distance: 290.2
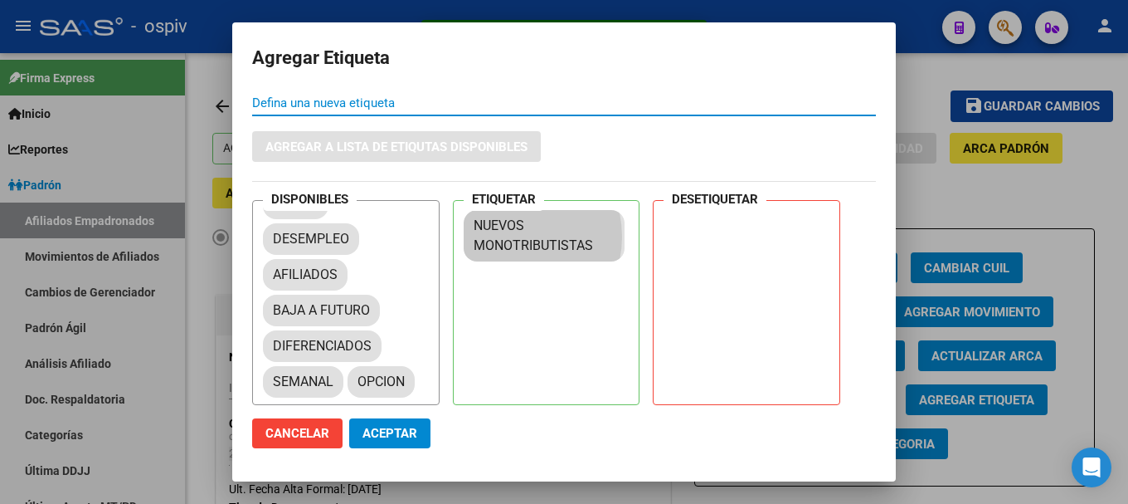
drag, startPoint x: 382, startPoint y: 423, endPoint x: 402, endPoint y: 424, distance: 19.1
click at [382, 424] on button "Aceptar" at bounding box center [389, 433] width 81 height 30
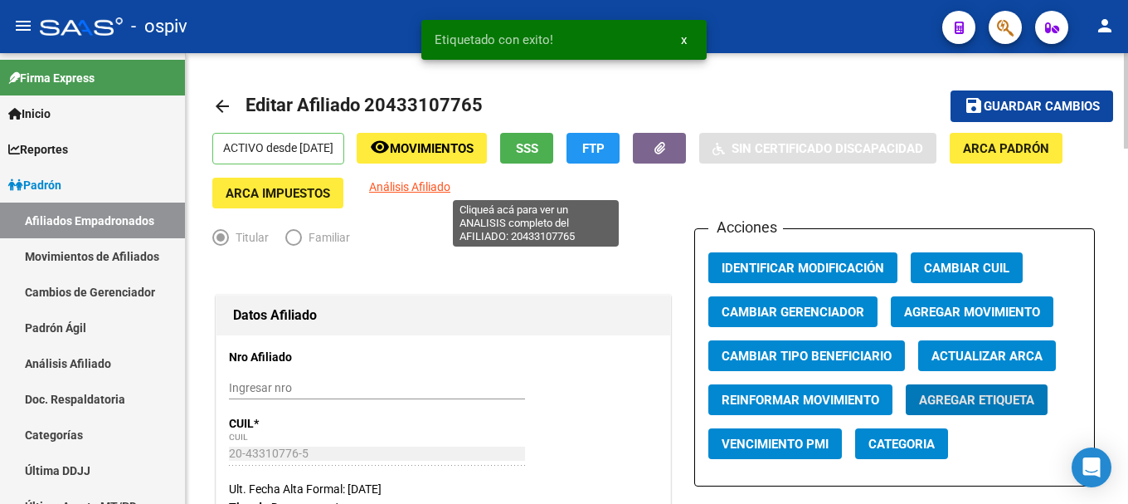
click at [451, 183] on span "Análisis Afiliado" at bounding box center [409, 186] width 81 height 13
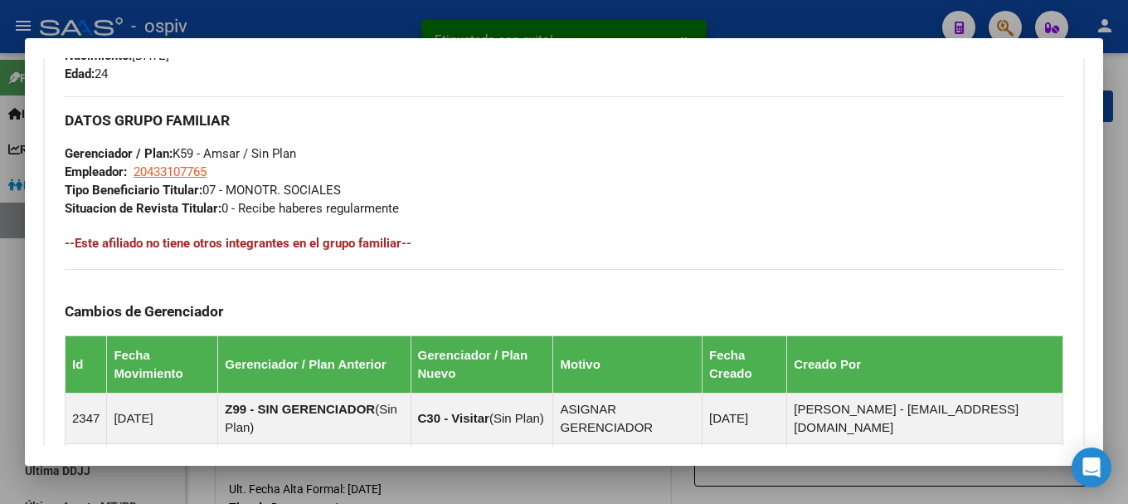
scroll to position [830, 0]
